Goal: Find specific page/section: Find specific page/section

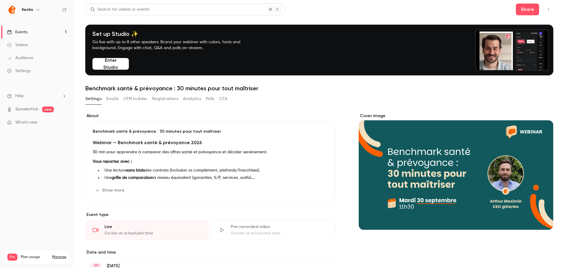
drag, startPoint x: 30, startPoint y: 37, endPoint x: 26, endPoint y: 37, distance: 3.8
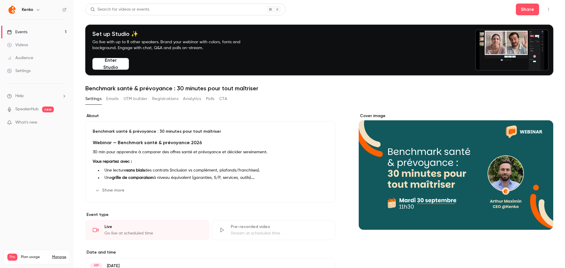
click at [30, 37] on link "Events 1" at bounding box center [37, 32] width 74 height 13
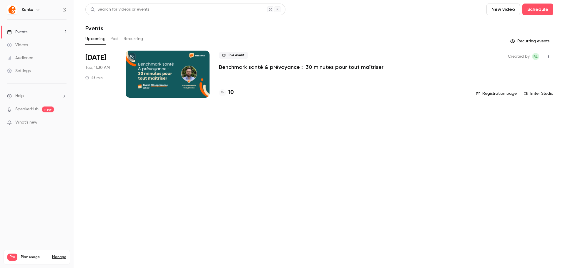
click at [29, 57] on div "Audience" at bounding box center [20, 58] width 26 height 6
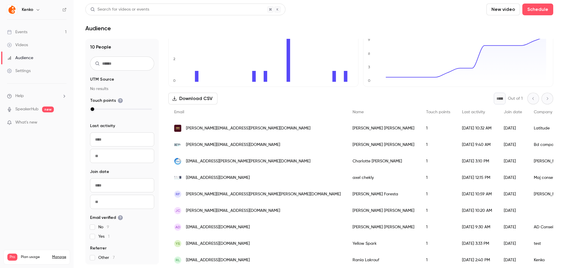
scroll to position [54, 0]
